Goal: Task Accomplishment & Management: Complete application form

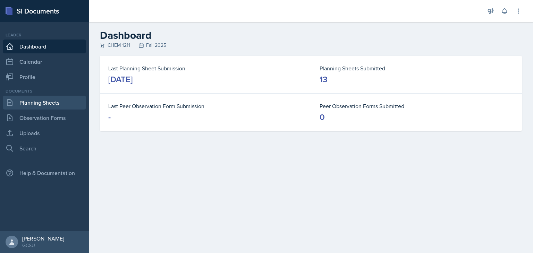
click at [53, 103] on link "Planning Sheets" at bounding box center [44, 103] width 83 height 14
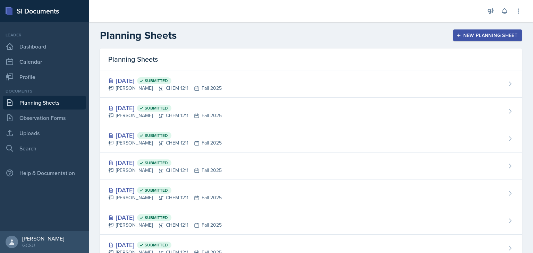
click at [474, 35] on div "New Planning Sheet" at bounding box center [488, 36] width 60 height 6
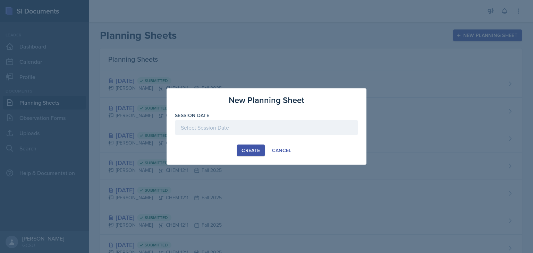
click at [271, 128] on div at bounding box center [266, 127] width 183 height 15
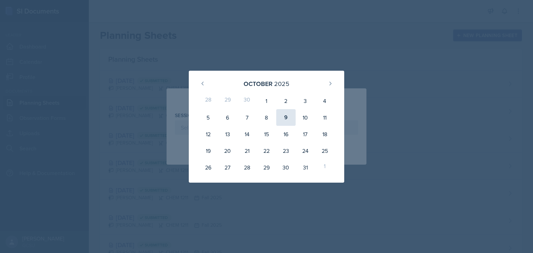
click at [288, 112] on div "9" at bounding box center [285, 117] width 19 height 17
type input "[DATE]"
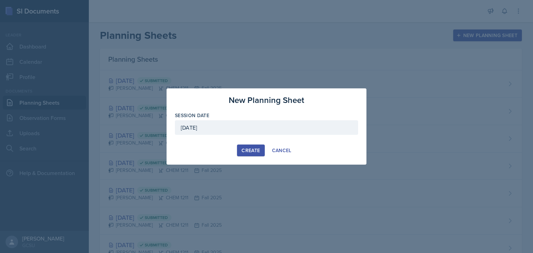
click at [244, 150] on div "Create" at bounding box center [251, 151] width 18 height 6
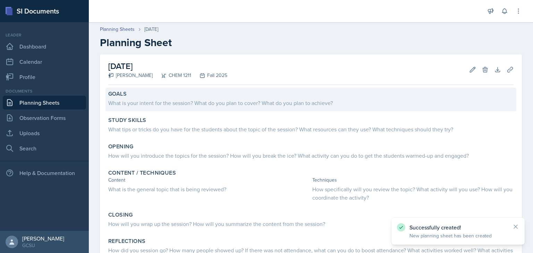
click at [171, 98] on div "What is your intent for the session? What do you plan to cover? What do you pla…" at bounding box center [310, 103] width 405 height 10
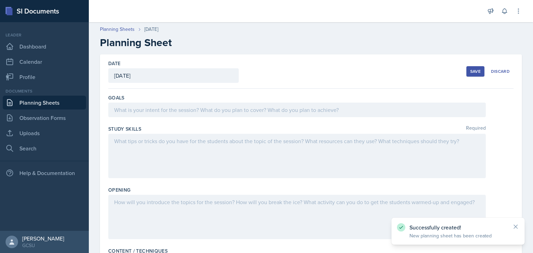
click at [187, 104] on div at bounding box center [297, 110] width 378 height 15
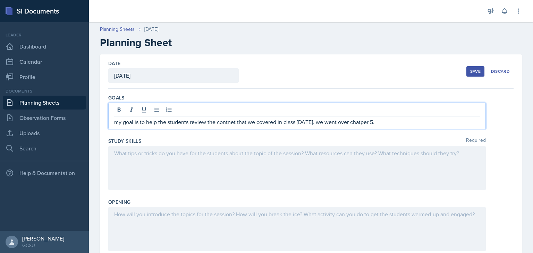
click at [230, 122] on p "my goal is to help the students review the contnet that we covered in class [DA…" at bounding box center [297, 122] width 366 height 8
click at [322, 163] on div at bounding box center [297, 168] width 378 height 44
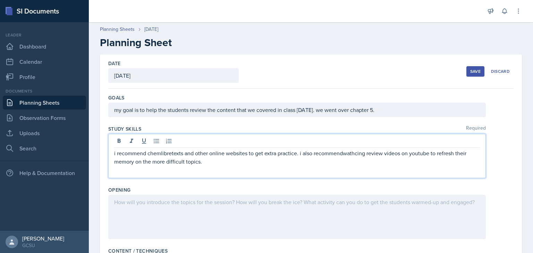
click at [344, 153] on p "i recommend chemlibretexts and other online websites to get extra practice. i a…" at bounding box center [297, 157] width 366 height 17
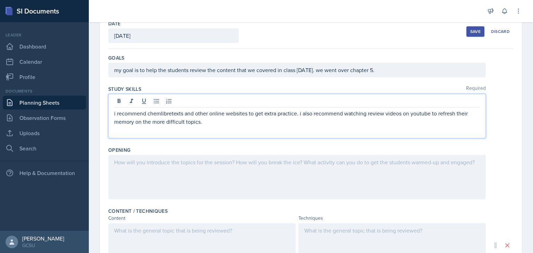
scroll to position [40, 0]
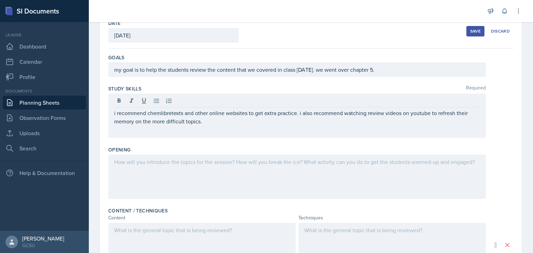
click at [237, 184] on div at bounding box center [297, 177] width 378 height 44
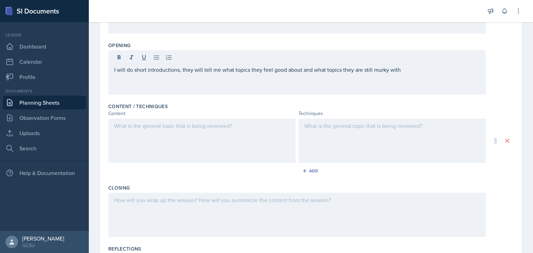
click at [211, 160] on div at bounding box center [201, 141] width 187 height 44
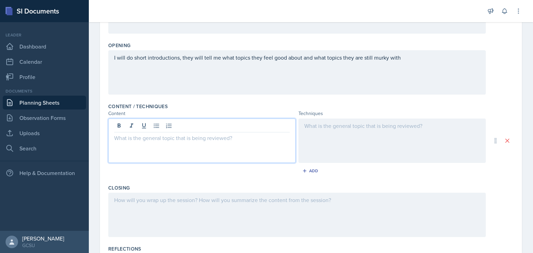
scroll to position [157, 0]
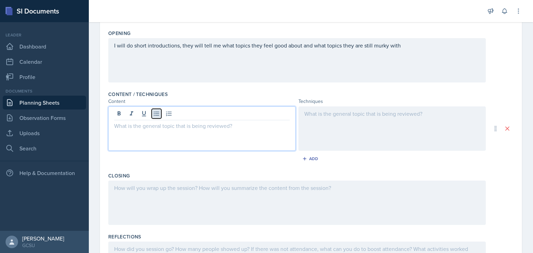
click at [156, 114] on icon at bounding box center [156, 113] width 7 height 7
click at [130, 125] on p "bond plarity" at bounding box center [202, 126] width 176 height 8
click at [130, 125] on p "bond polarity" at bounding box center [202, 126] width 176 height 8
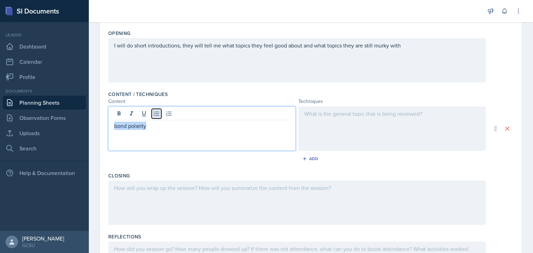
click at [154, 110] on icon at bounding box center [156, 113] width 7 height 7
click at [164, 122] on p "bond polarity" at bounding box center [205, 126] width 170 height 8
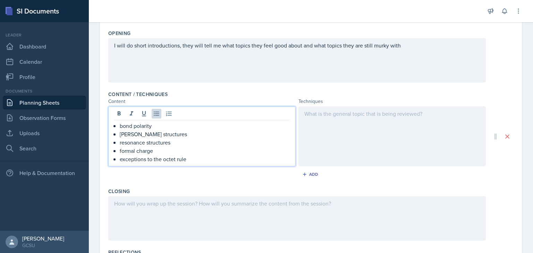
click at [341, 142] on div at bounding box center [391, 137] width 187 height 60
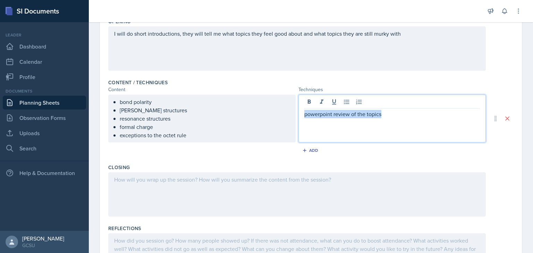
drag, startPoint x: 390, startPoint y: 112, endPoint x: 259, endPoint y: 87, distance: 133.6
click at [259, 87] on div "Content / Techniques Content Techniques bond polarity [PERSON_NAME] structures …" at bounding box center [310, 118] width 405 height 85
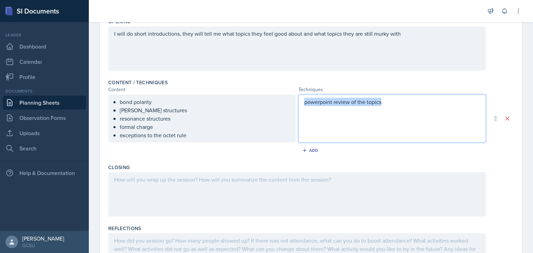
scroll to position [157, 0]
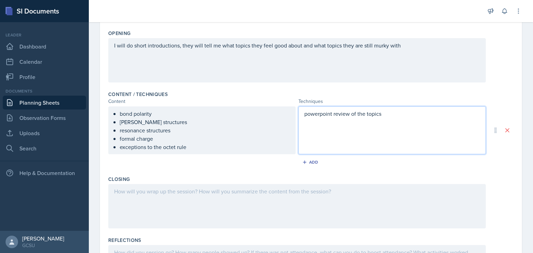
click at [379, 132] on div "powerpoint review of the topics" at bounding box center [391, 131] width 187 height 48
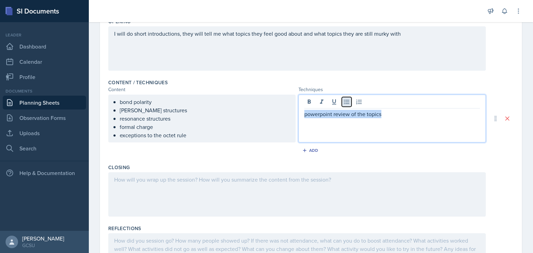
click at [348, 100] on button at bounding box center [347, 102] width 10 height 10
click at [412, 116] on p "powerpoint review of the topics" at bounding box center [395, 114] width 170 height 8
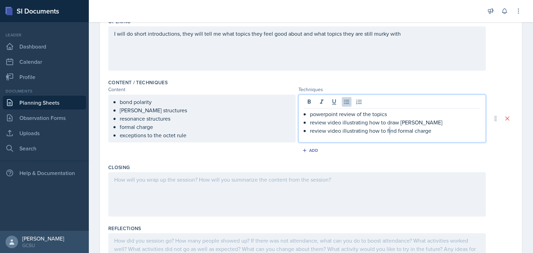
drag, startPoint x: 407, startPoint y: 122, endPoint x: 387, endPoint y: 129, distance: 21.5
click at [387, 129] on p "review video illustrating how to find formal charge" at bounding box center [395, 131] width 170 height 8
click at [429, 136] on div "powerpoint review of the topics review video illustrating how to draw [PERSON_N…" at bounding box center [391, 119] width 187 height 48
click at [434, 132] on p "review video illustrating how to find formal charge" at bounding box center [395, 131] width 170 height 8
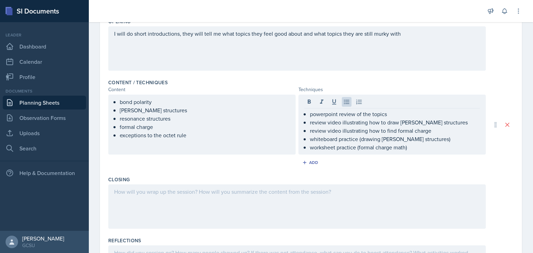
click at [242, 200] on div at bounding box center [297, 207] width 378 height 44
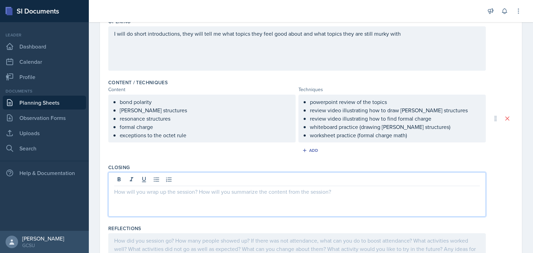
scroll to position [180, 0]
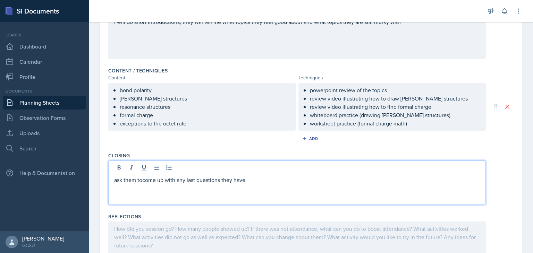
click at [144, 180] on p "ask them tocome up with any last questions they have" at bounding box center [297, 180] width 366 height 8
click at [276, 177] on p "ask them to come up with any last questions they have" at bounding box center [297, 180] width 366 height 8
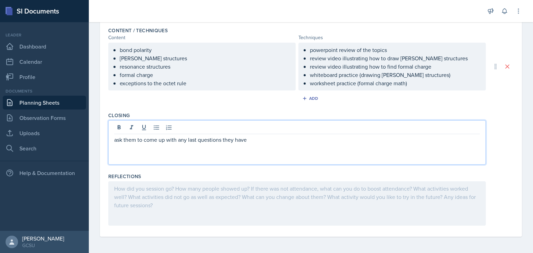
scroll to position [0, 0]
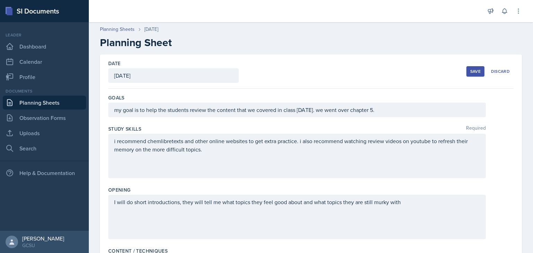
click at [470, 70] on div "Save" at bounding box center [475, 72] width 10 height 6
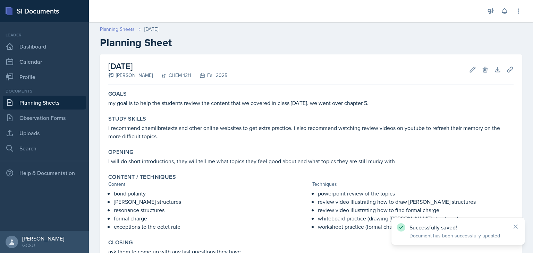
click at [124, 26] on link "Planning Sheets" at bounding box center [117, 29] width 35 height 7
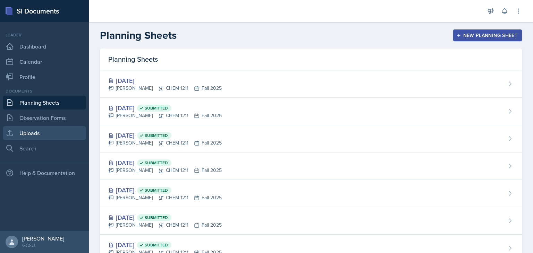
click at [50, 138] on link "Uploads" at bounding box center [44, 133] width 83 height 14
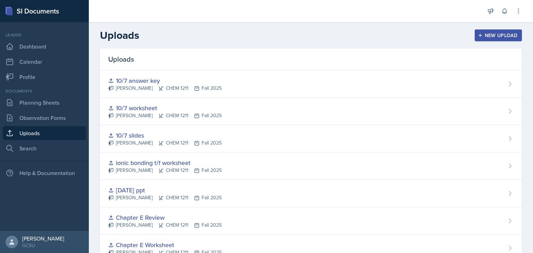
click at [486, 36] on div "New Upload" at bounding box center [498, 36] width 39 height 6
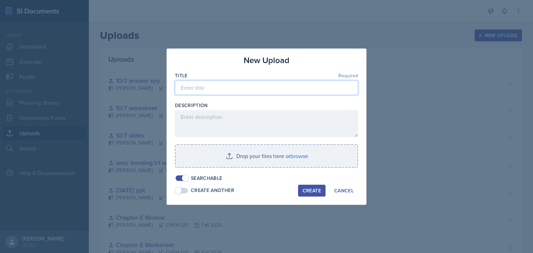
click at [299, 90] on input at bounding box center [266, 88] width 183 height 15
type input "10/9 formal charge"
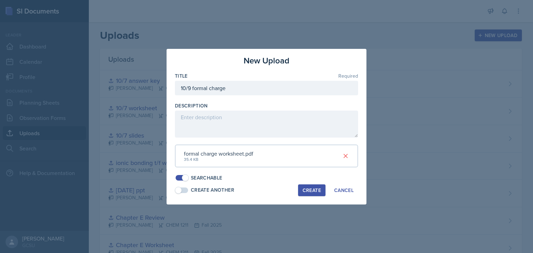
click at [308, 188] on div "Create" at bounding box center [312, 191] width 18 height 6
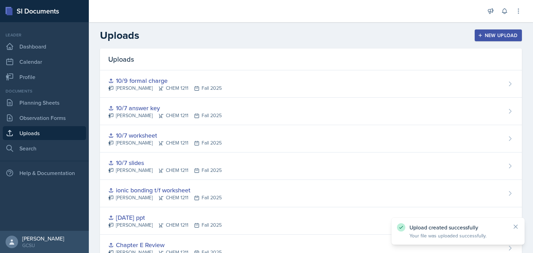
click at [497, 37] on div "New Upload" at bounding box center [498, 36] width 39 height 6
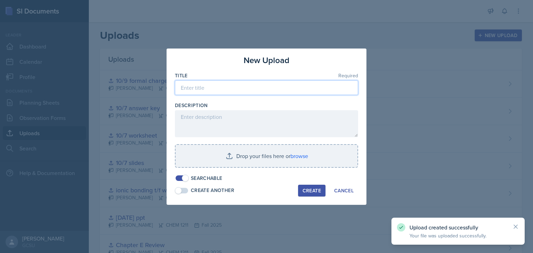
click at [249, 91] on input at bounding box center [266, 88] width 183 height 15
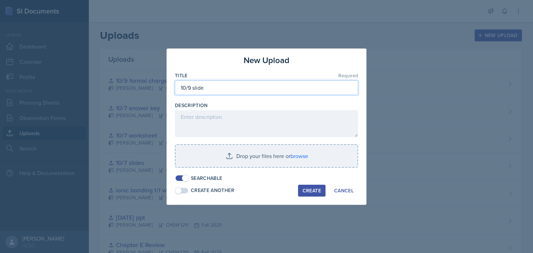
type input "10/9 slide"
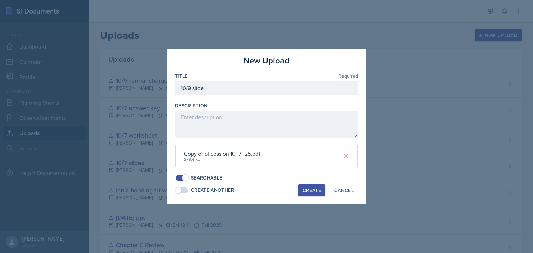
click at [306, 188] on div "Create" at bounding box center [312, 191] width 18 height 6
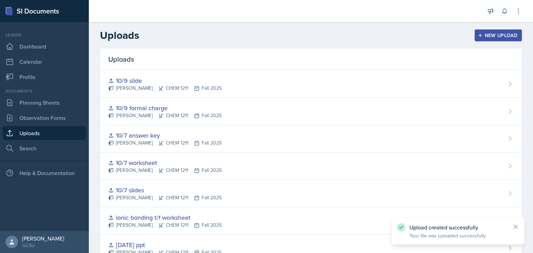
click at [480, 33] on div "New Upload" at bounding box center [498, 36] width 39 height 6
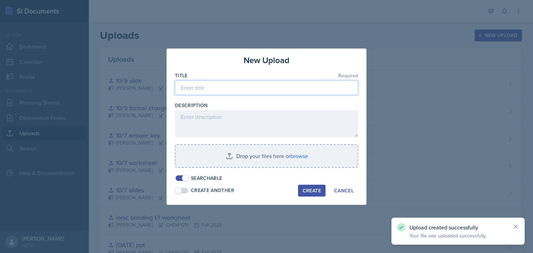
click at [222, 88] on input at bounding box center [266, 88] width 183 height 15
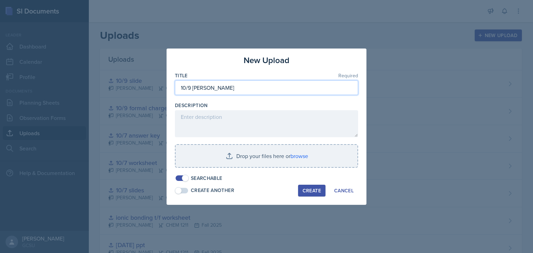
type input "10/9 [PERSON_NAME]"
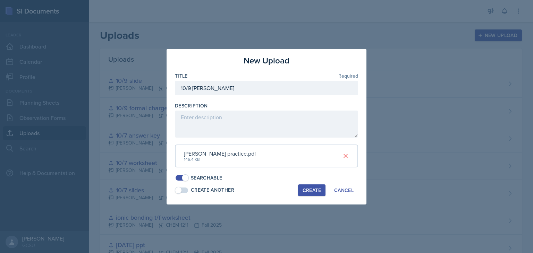
click at [309, 189] on div "Create" at bounding box center [312, 191] width 18 height 6
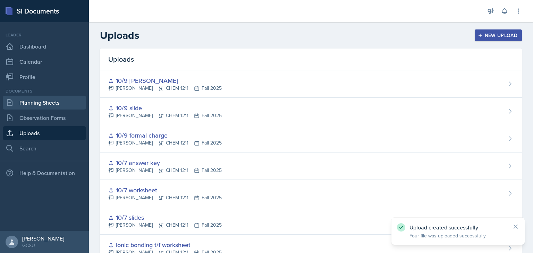
click at [57, 103] on link "Planning Sheets" at bounding box center [44, 103] width 83 height 14
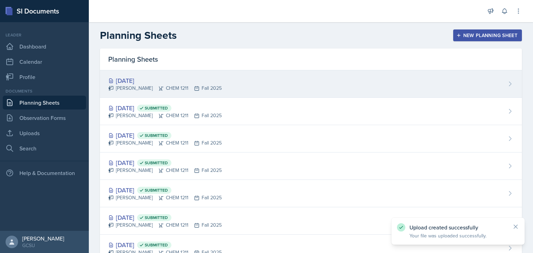
click at [230, 81] on div "[DATE] [PERSON_NAME] CHEM 1211 Fall 2025" at bounding box center [311, 83] width 422 height 27
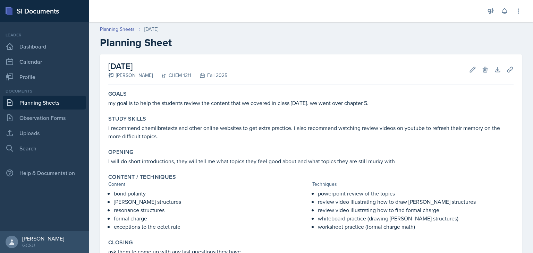
click at [504, 76] on div "[DATE] [PERSON_NAME] CHEM 1211 Fall 2025 Edit Delete Download Uploads Autosaving" at bounding box center [310, 69] width 405 height 31
click at [507, 72] on icon at bounding box center [509, 69] width 5 height 5
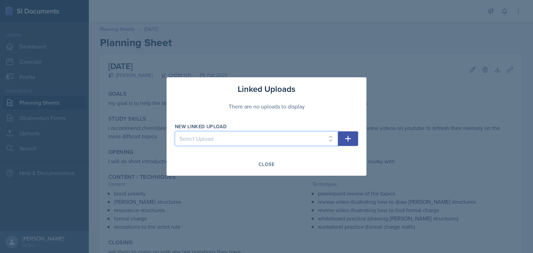
click at [282, 137] on select "Select Upload Worksheet 8/26 Slides 8/26 Chapter E Worksheet Chapter E Review […" at bounding box center [256, 139] width 163 height 15
select select "00a4b8aa-270a-4f78-87c5-d3f58fc964fb"
click at [175, 132] on select "Select Upload Worksheet 8/26 Slides 8/26 Chapter E Worksheet Chapter E Review […" at bounding box center [256, 139] width 163 height 15
click at [343, 134] on button "button" at bounding box center [348, 139] width 20 height 15
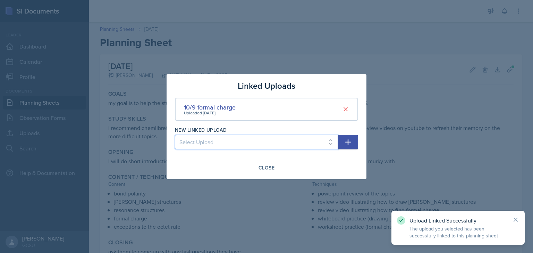
click at [326, 138] on select "Select Upload Worksheet 8/26 Slides 8/26 Chapter E Worksheet Chapter E Review […" at bounding box center [256, 142] width 163 height 15
select select "c6e61ed7-072b-4ce0-972e-b3ae2bcd8a37"
click at [175, 135] on select "Select Upload Worksheet 8/26 Slides 8/26 Chapter E Worksheet Chapter E Review […" at bounding box center [256, 142] width 163 height 15
click at [350, 140] on icon "button" at bounding box center [348, 142] width 8 height 8
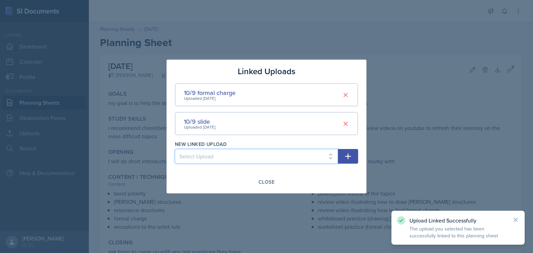
click at [327, 159] on select "Select Upload Worksheet 8/26 Slides 8/26 Chapter E Worksheet Chapter E Review […" at bounding box center [256, 156] width 163 height 15
select select "a492f561-f181-457a-96c6-cc4ce728738f"
click at [175, 149] on select "Select Upload Worksheet 8/26 Slides 8/26 Chapter E Worksheet Chapter E Review […" at bounding box center [256, 156] width 163 height 15
click at [349, 153] on icon "button" at bounding box center [348, 156] width 8 height 8
select select
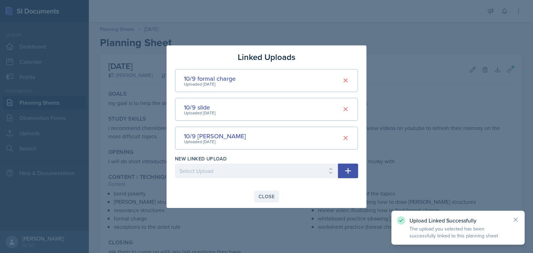
click at [268, 194] on div "Close" at bounding box center [267, 197] width 16 height 6
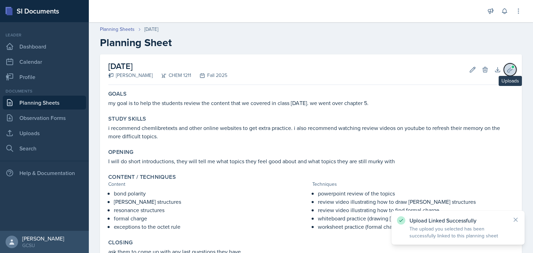
click at [507, 68] on icon at bounding box center [510, 69] width 7 height 7
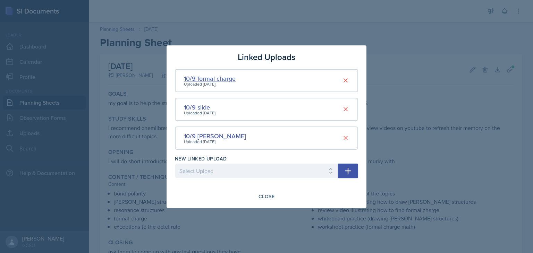
click at [223, 77] on div "10/9 formal charge" at bounding box center [210, 78] width 52 height 9
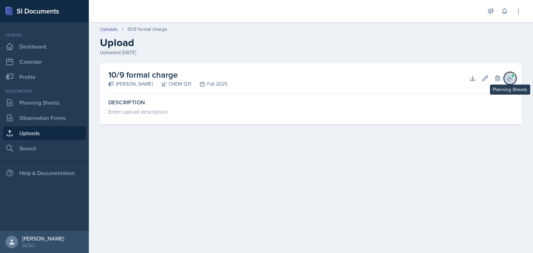
click at [510, 77] on icon at bounding box center [510, 78] width 7 height 7
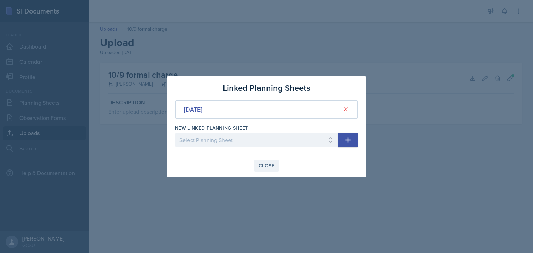
click at [277, 161] on button "Close" at bounding box center [266, 166] width 25 height 12
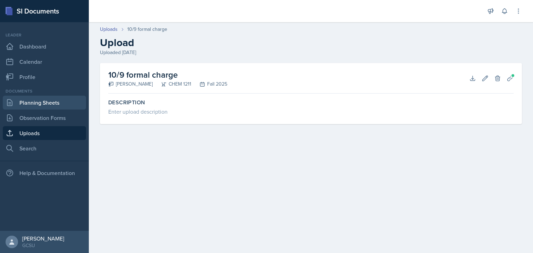
click at [52, 108] on link "Planning Sheets" at bounding box center [44, 103] width 83 height 14
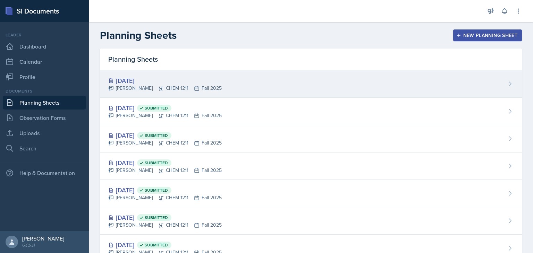
click at [275, 82] on div "[DATE] [PERSON_NAME] CHEM 1211 Fall 2025" at bounding box center [311, 83] width 422 height 27
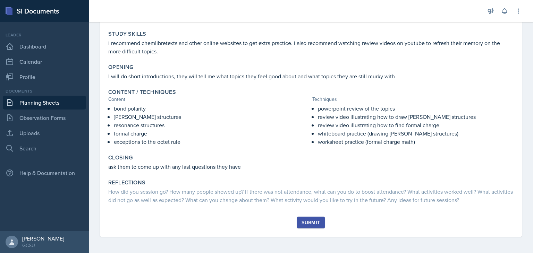
scroll to position [85, 0]
click at [308, 222] on div "Submit" at bounding box center [311, 223] width 18 height 6
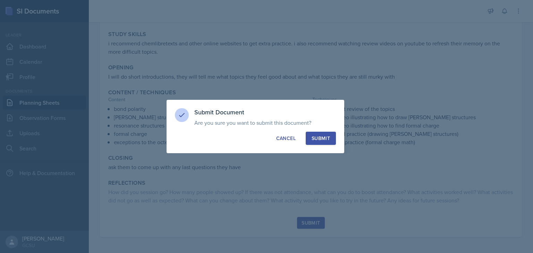
click at [324, 141] on div "Submit" at bounding box center [321, 138] width 18 height 7
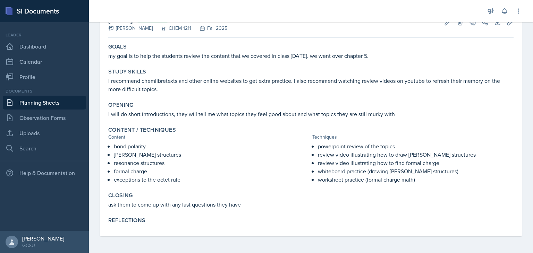
scroll to position [0, 0]
